Goal: Information Seeking & Learning: Learn about a topic

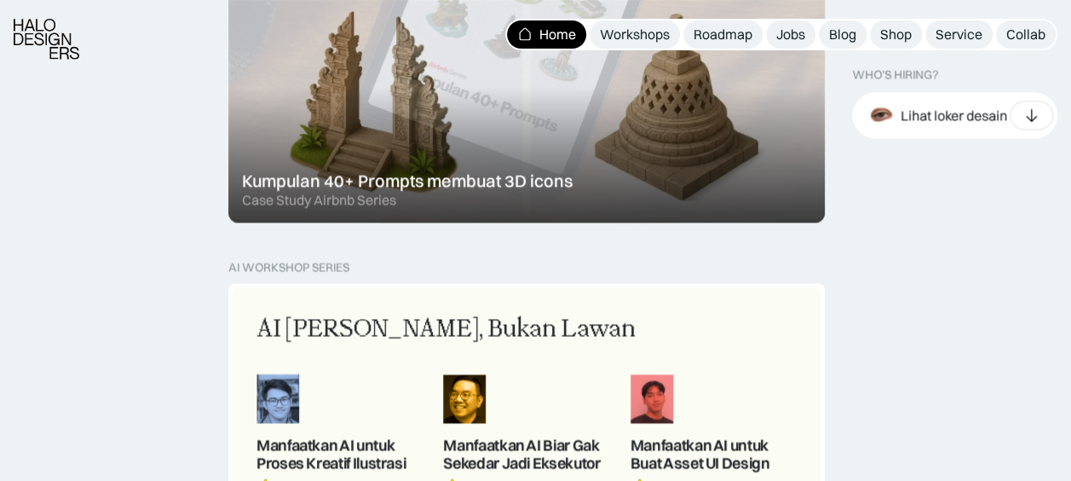
scroll to position [1363, 0]
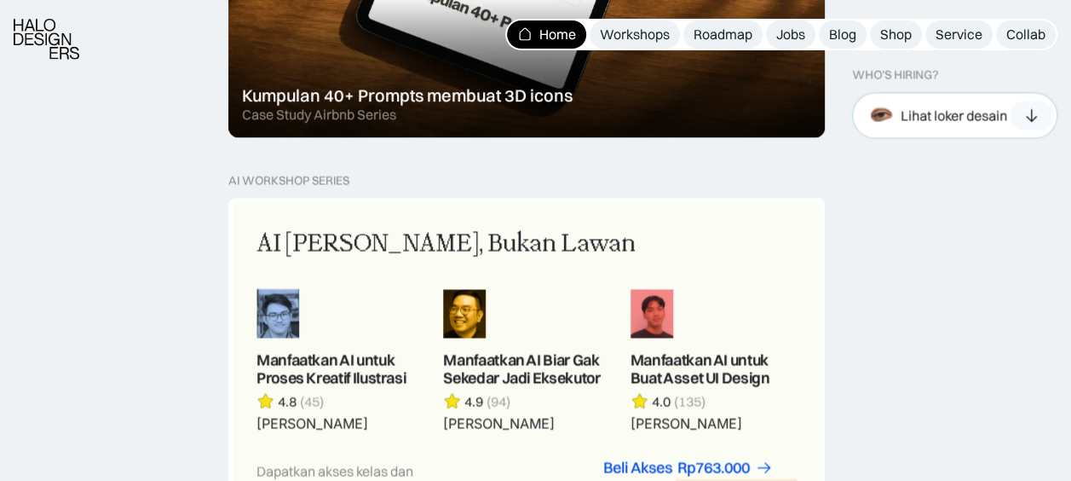
click at [985, 116] on div "Lihat loker desain" at bounding box center [954, 115] width 106 height 18
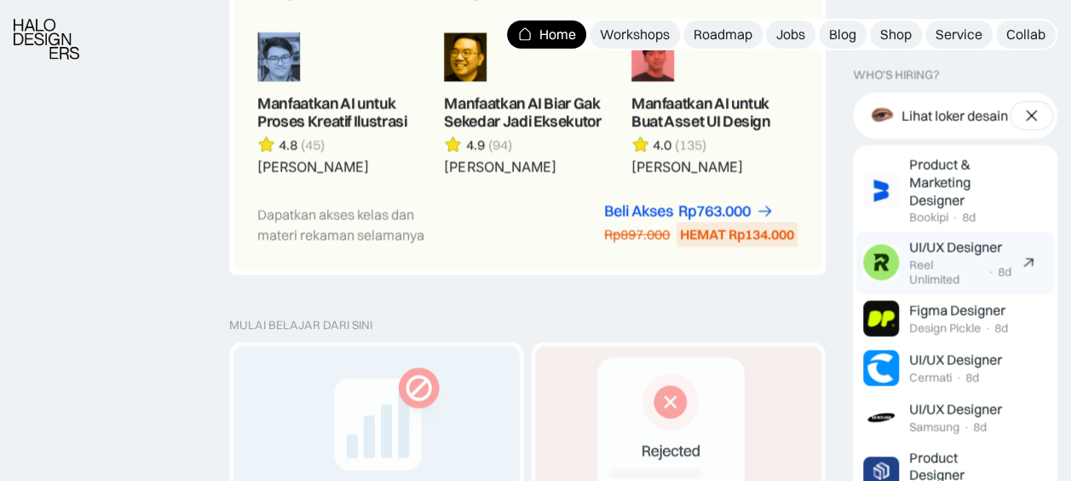
scroll to position [1789, 0]
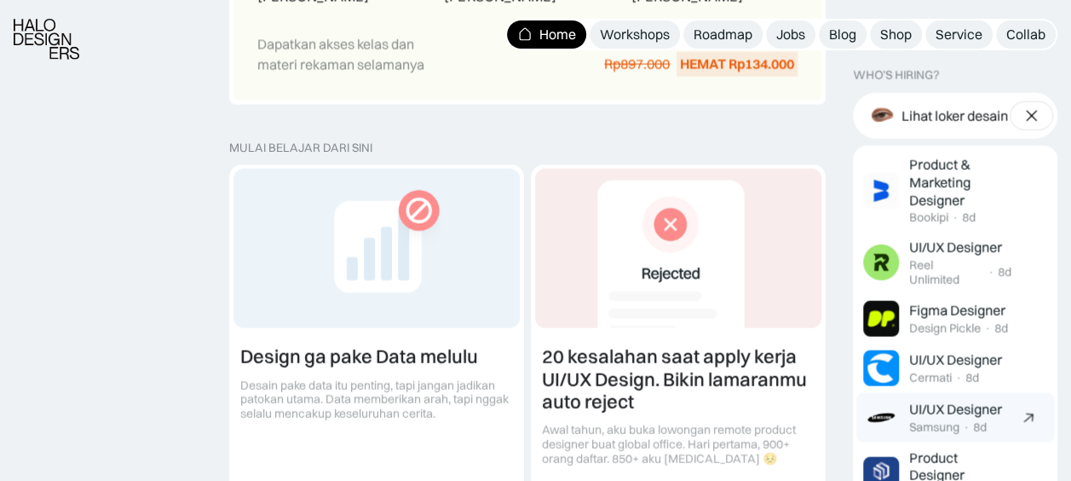
click at [953, 422] on div "Samsung" at bounding box center [934, 426] width 50 height 14
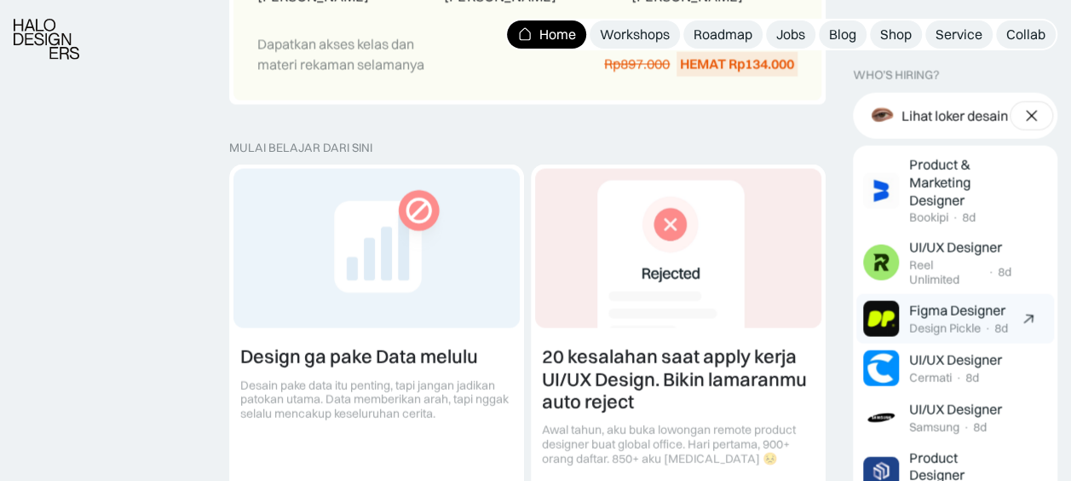
click at [887, 309] on img at bounding box center [881, 318] width 36 height 36
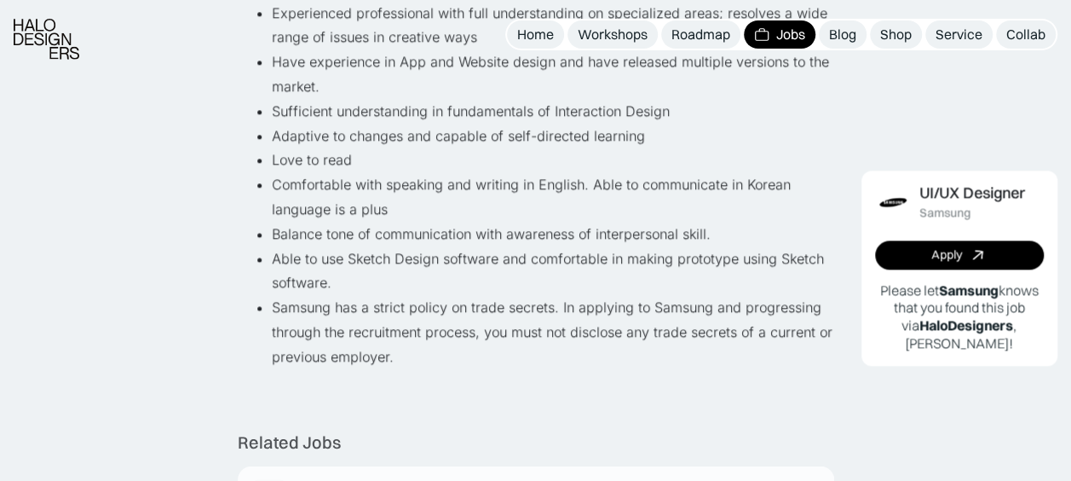
scroll to position [1193, 0]
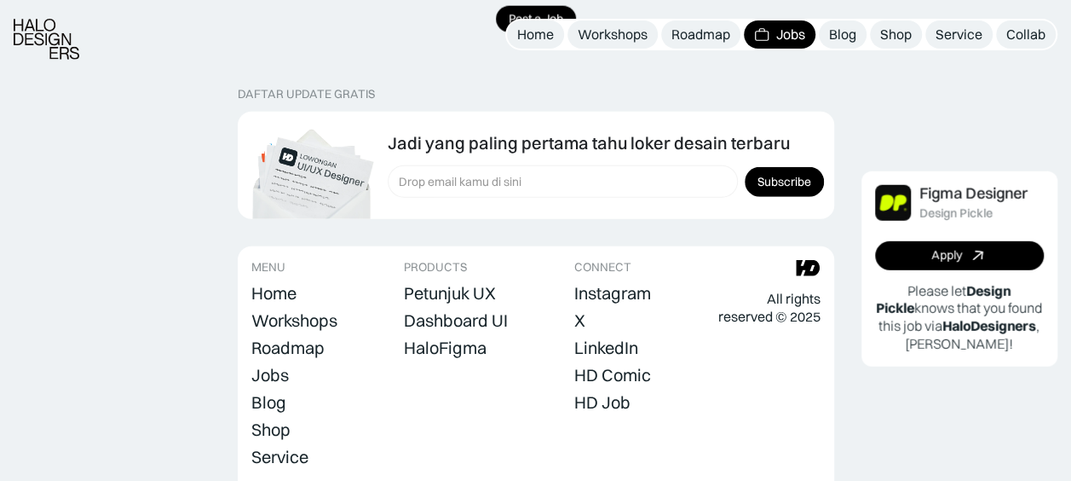
scroll to position [2271, 0]
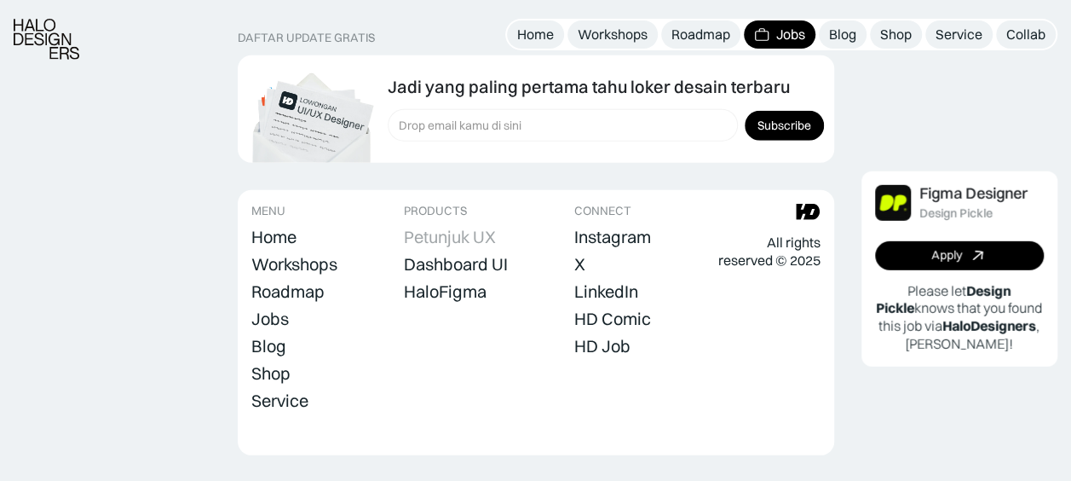
click at [440, 227] on div "Petunjuk UX" at bounding box center [450, 237] width 92 height 20
